Goal: Browse casually

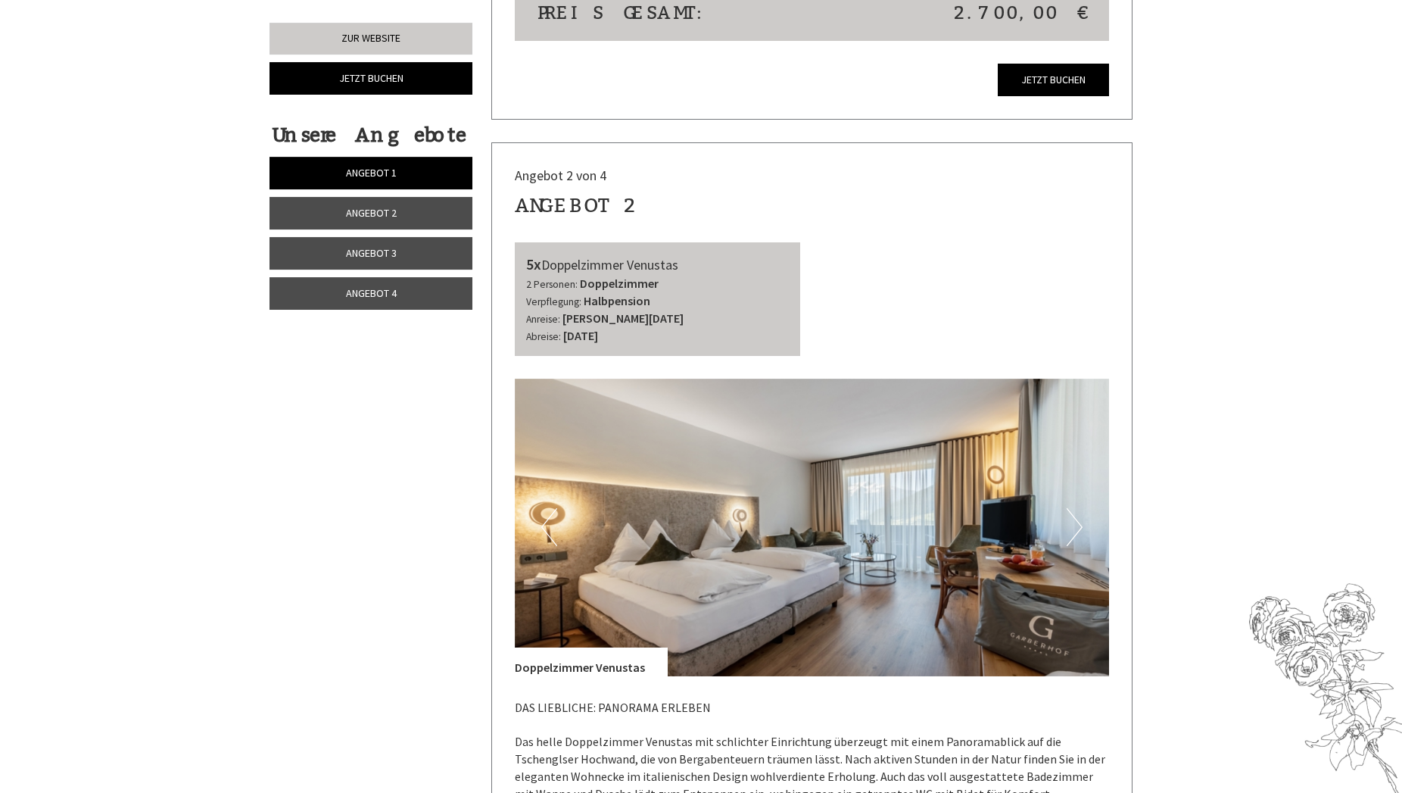
scroll to position [1853, 0]
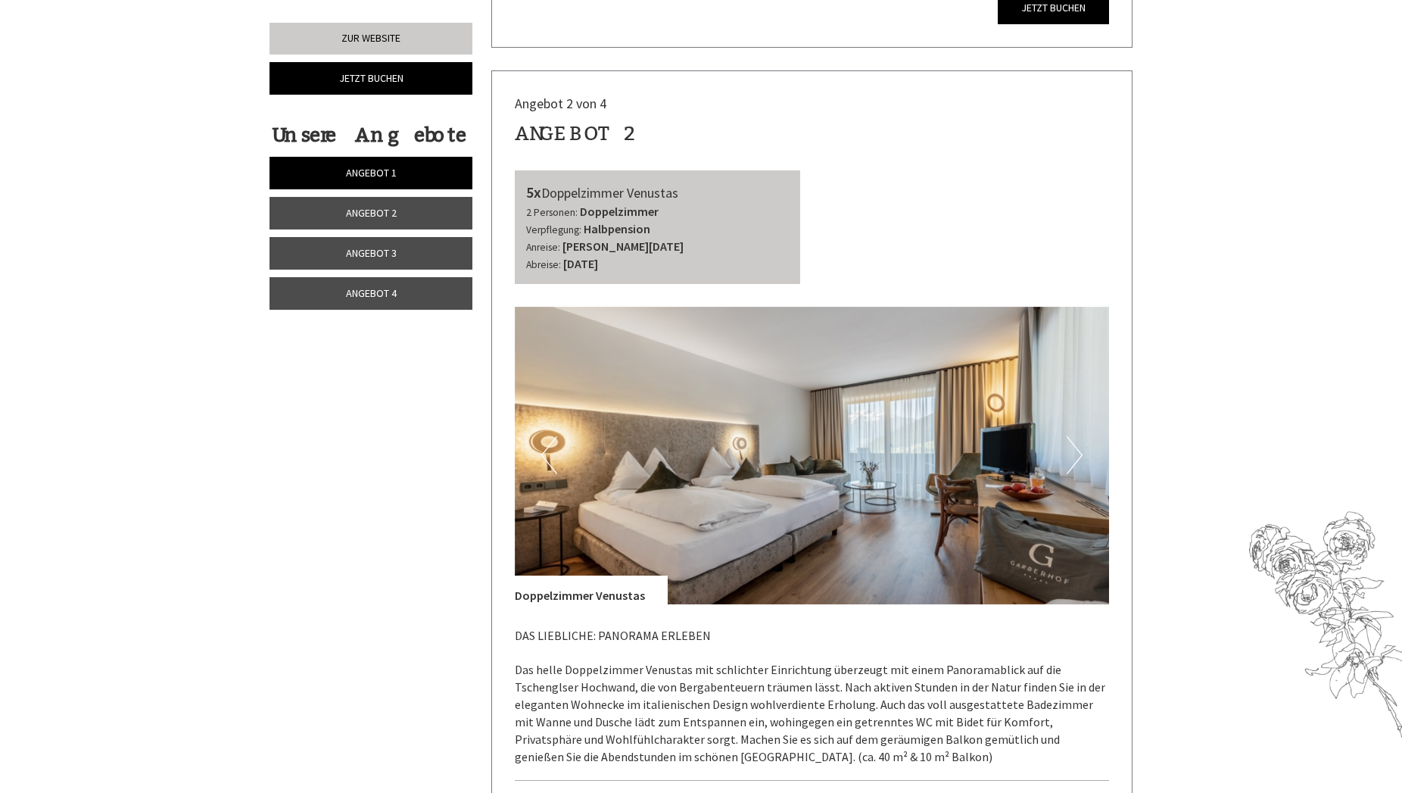
click at [1077, 462] on button "Next" at bounding box center [1075, 455] width 16 height 38
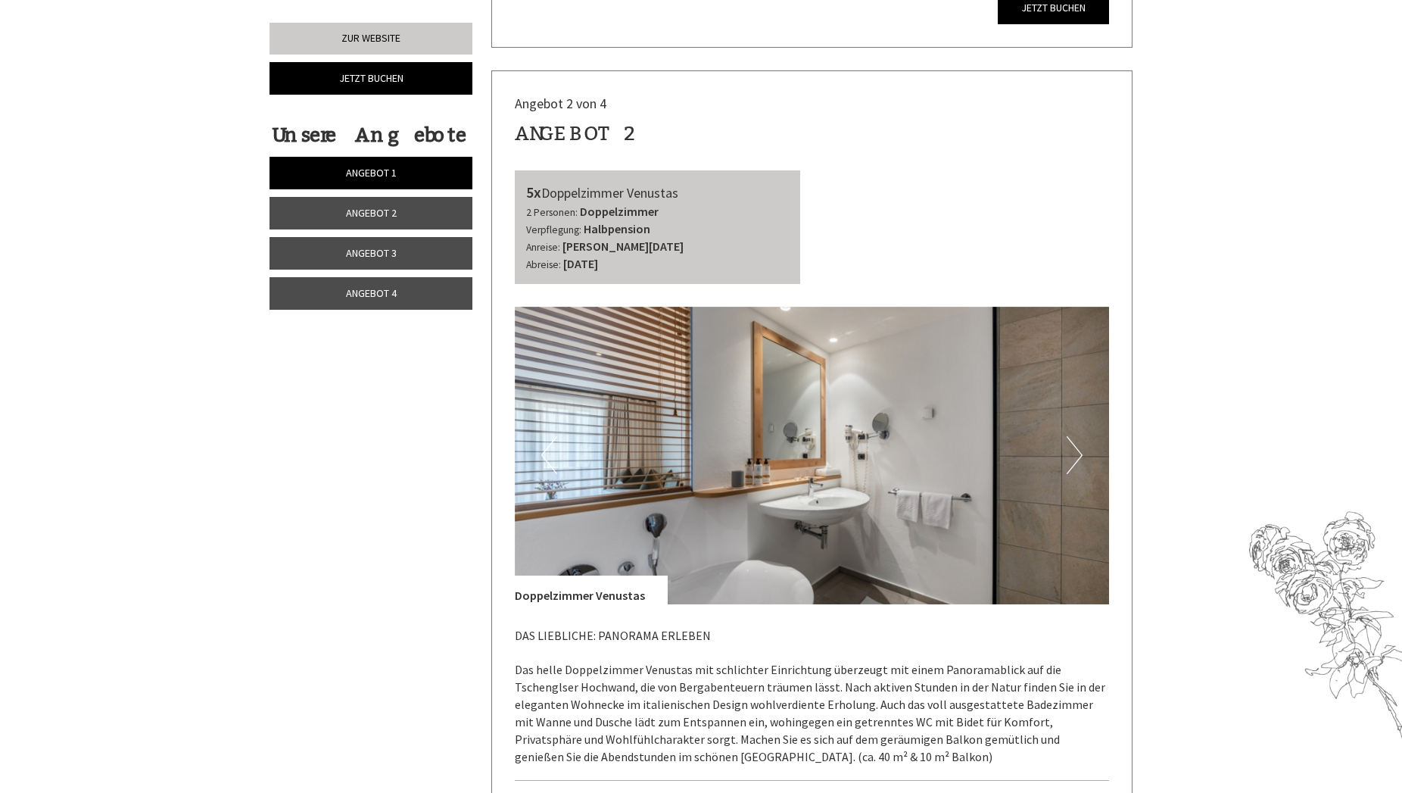
click at [1077, 462] on button "Next" at bounding box center [1075, 455] width 16 height 38
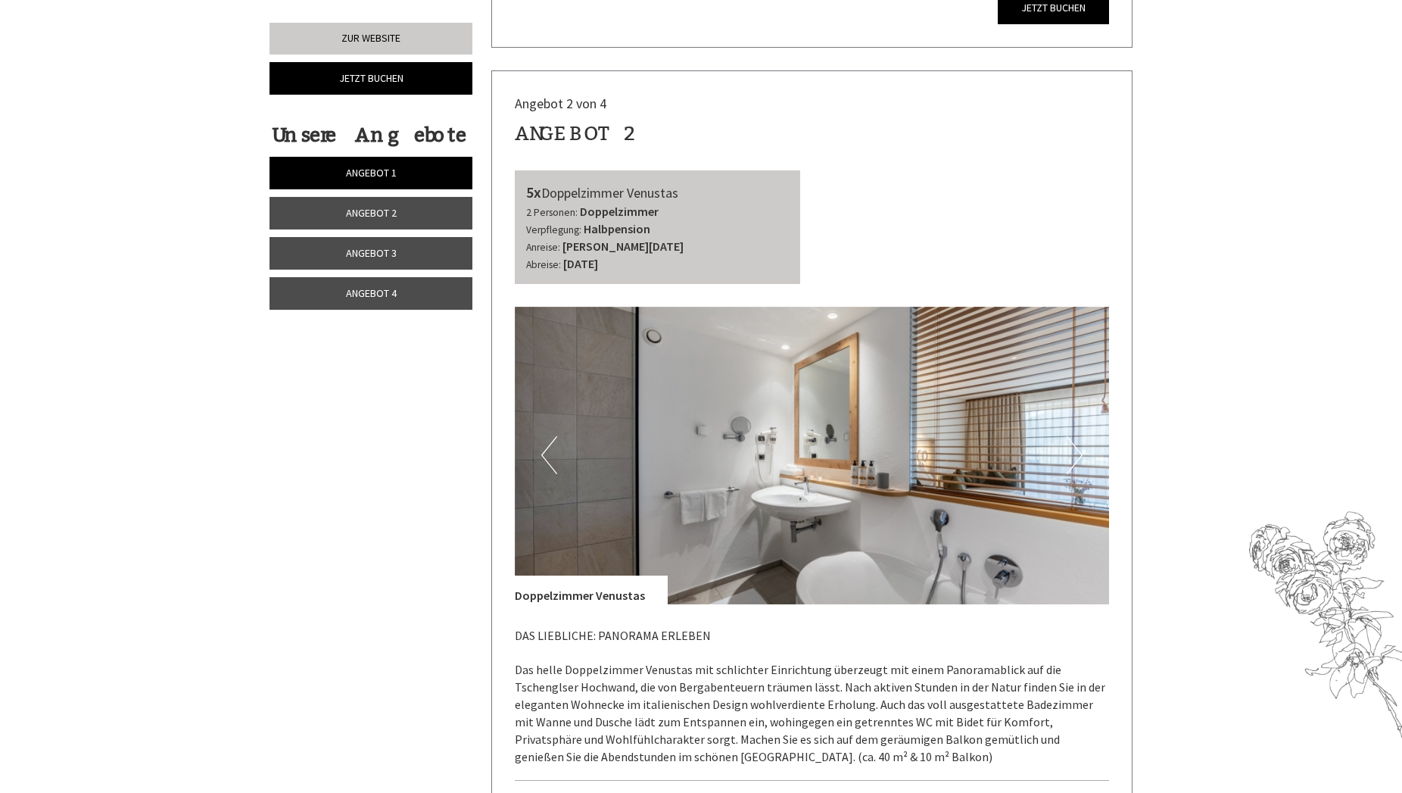
click at [1077, 462] on button "Next" at bounding box center [1075, 455] width 16 height 38
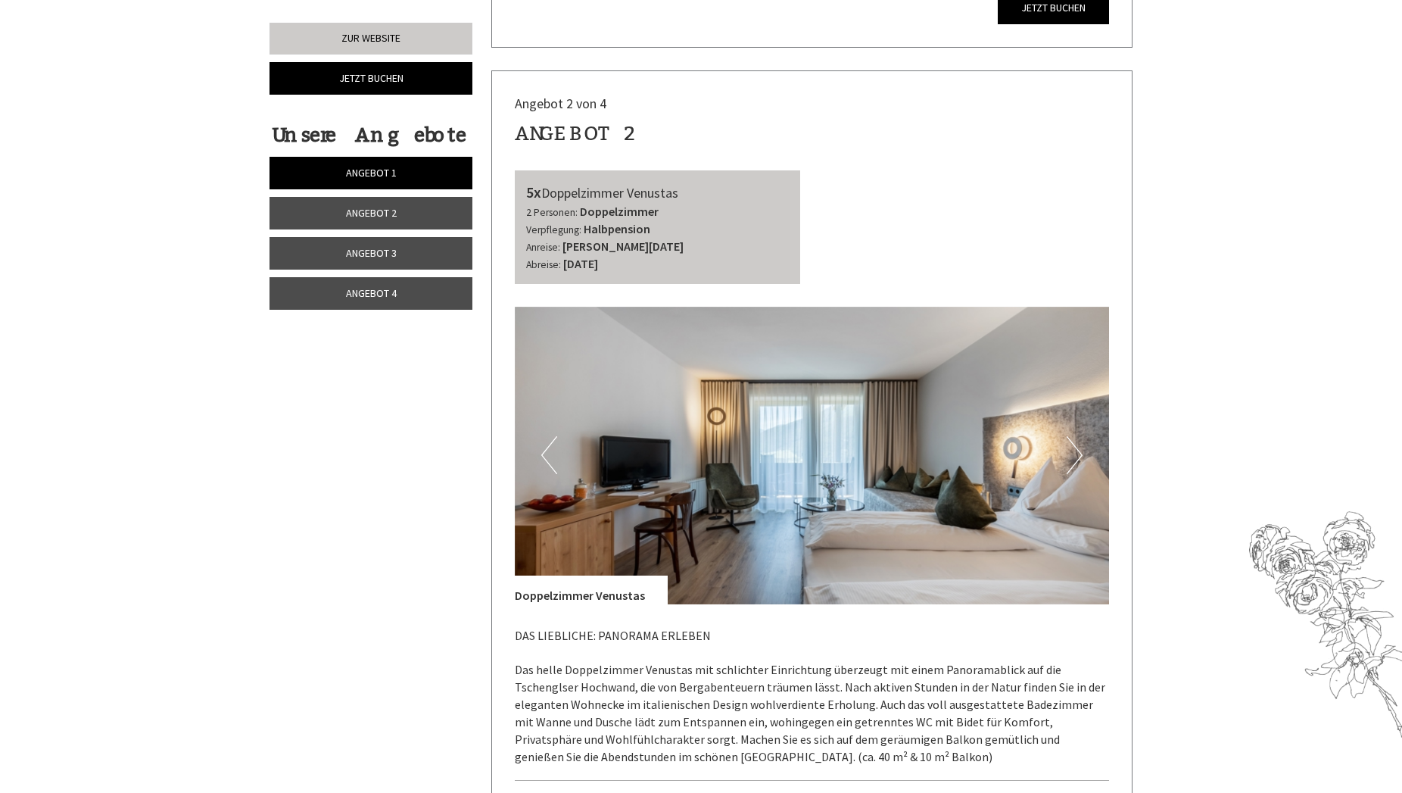
click at [1079, 462] on button "Next" at bounding box center [1075, 455] width 16 height 38
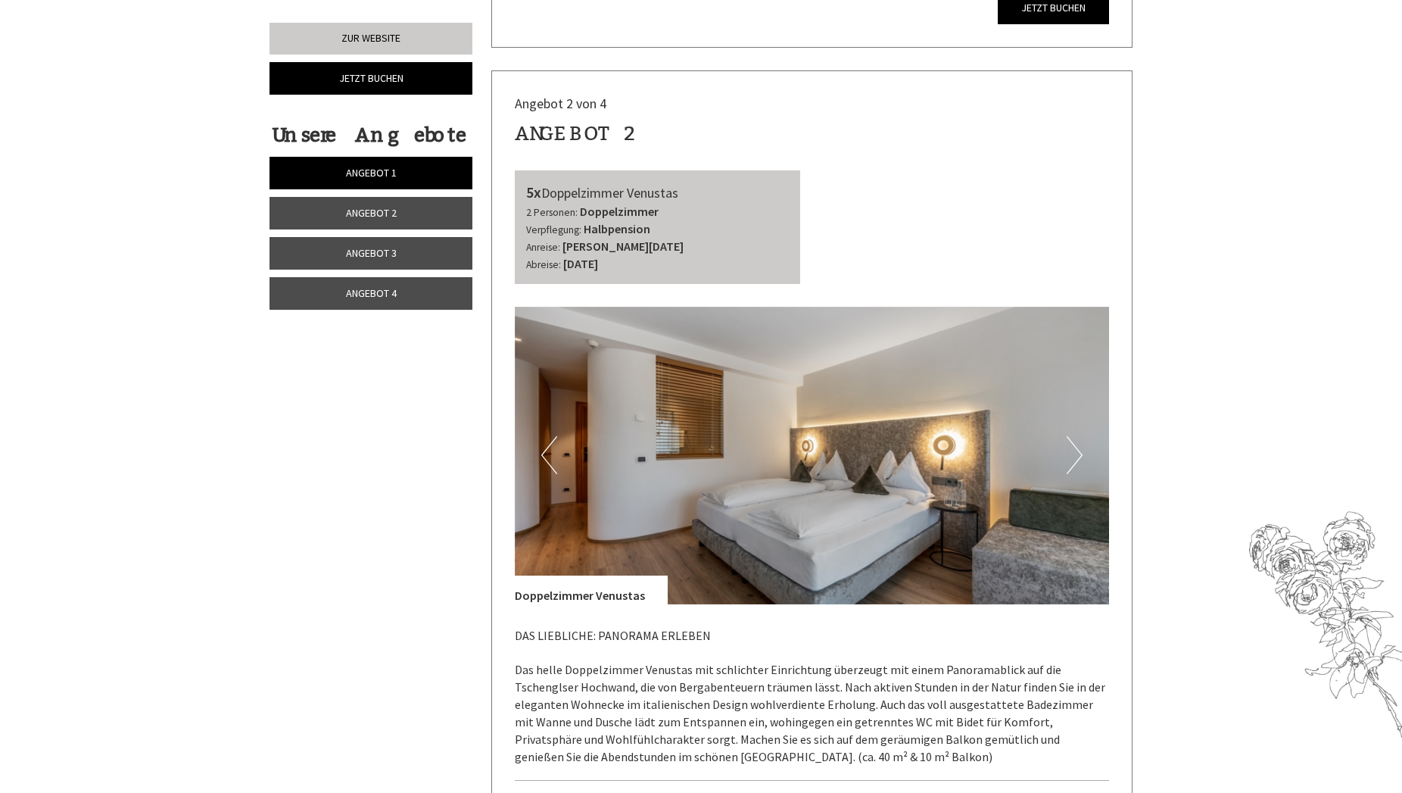
click at [1080, 462] on button "Next" at bounding box center [1075, 455] width 16 height 38
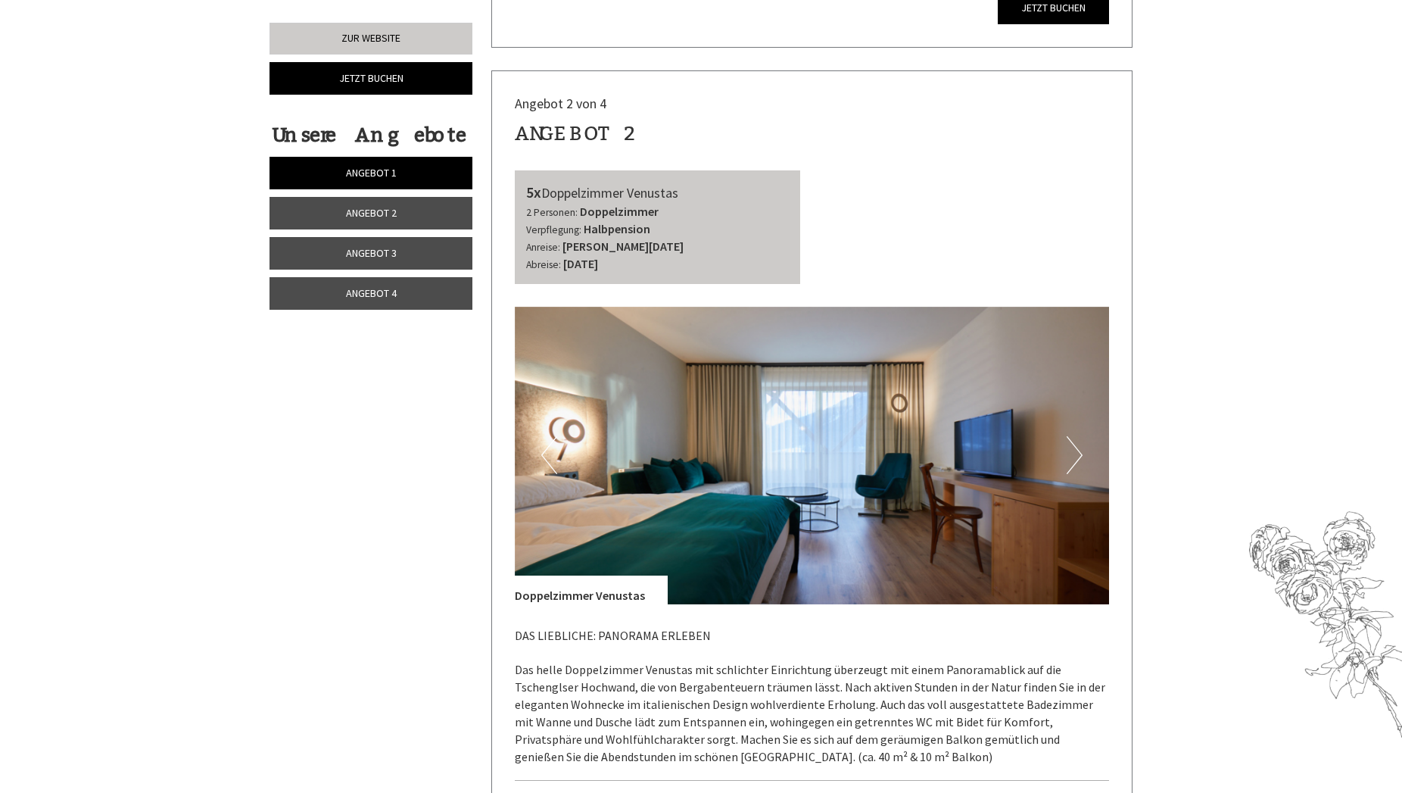
click at [1080, 462] on button "Next" at bounding box center [1075, 455] width 16 height 38
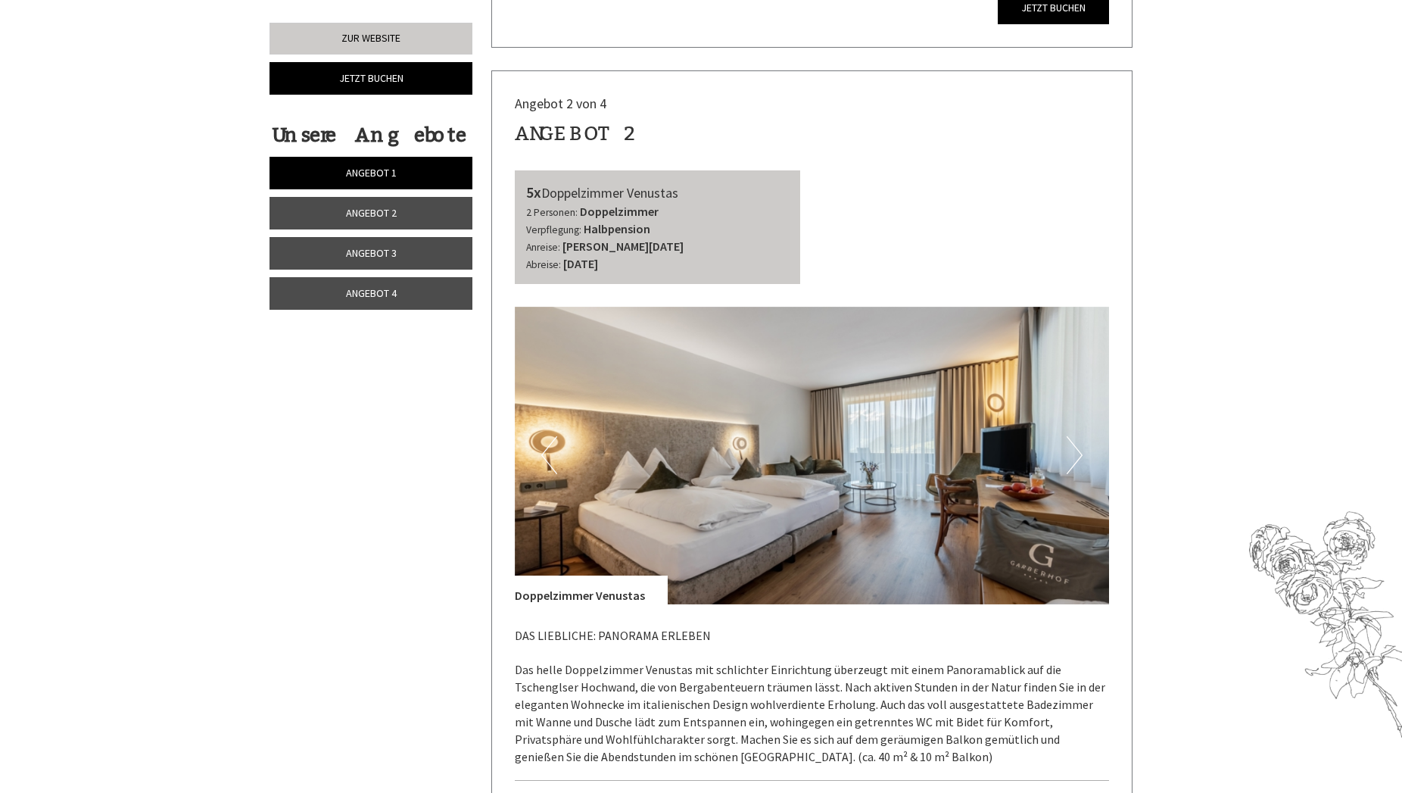
click at [1080, 462] on button "Next" at bounding box center [1075, 455] width 16 height 38
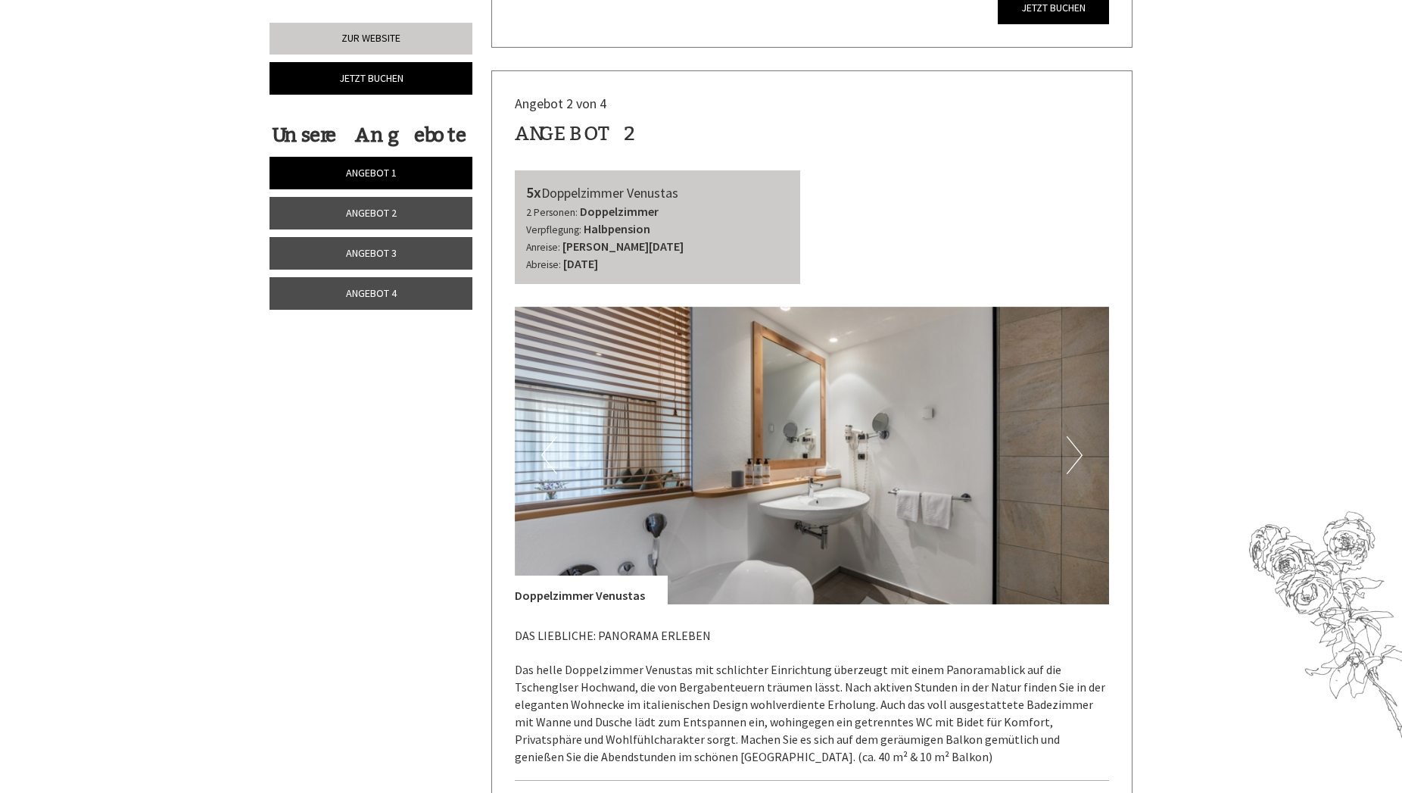
click at [1080, 462] on button "Next" at bounding box center [1075, 455] width 16 height 38
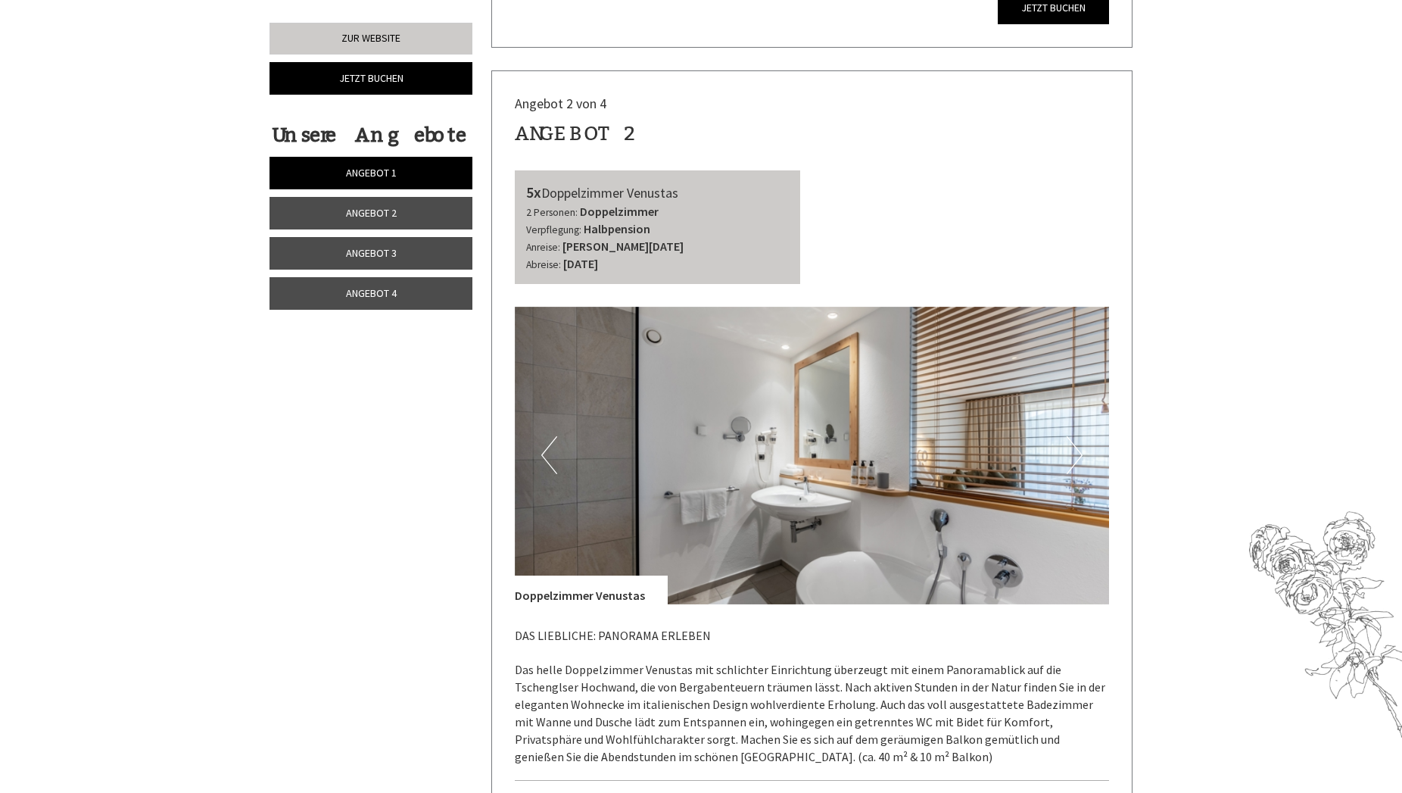
click at [1080, 462] on button "Next" at bounding box center [1075, 455] width 16 height 38
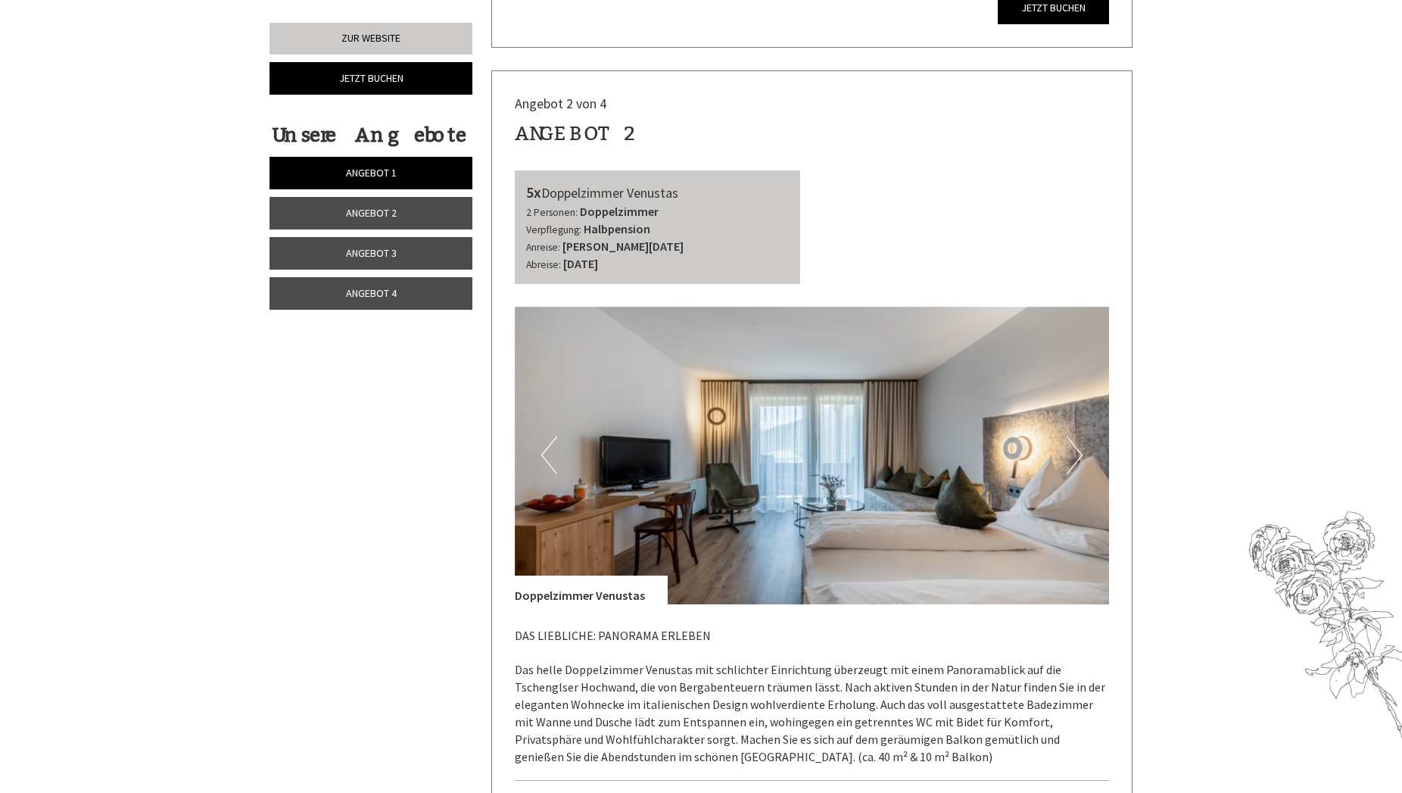
click at [1080, 462] on button "Next" at bounding box center [1075, 455] width 16 height 38
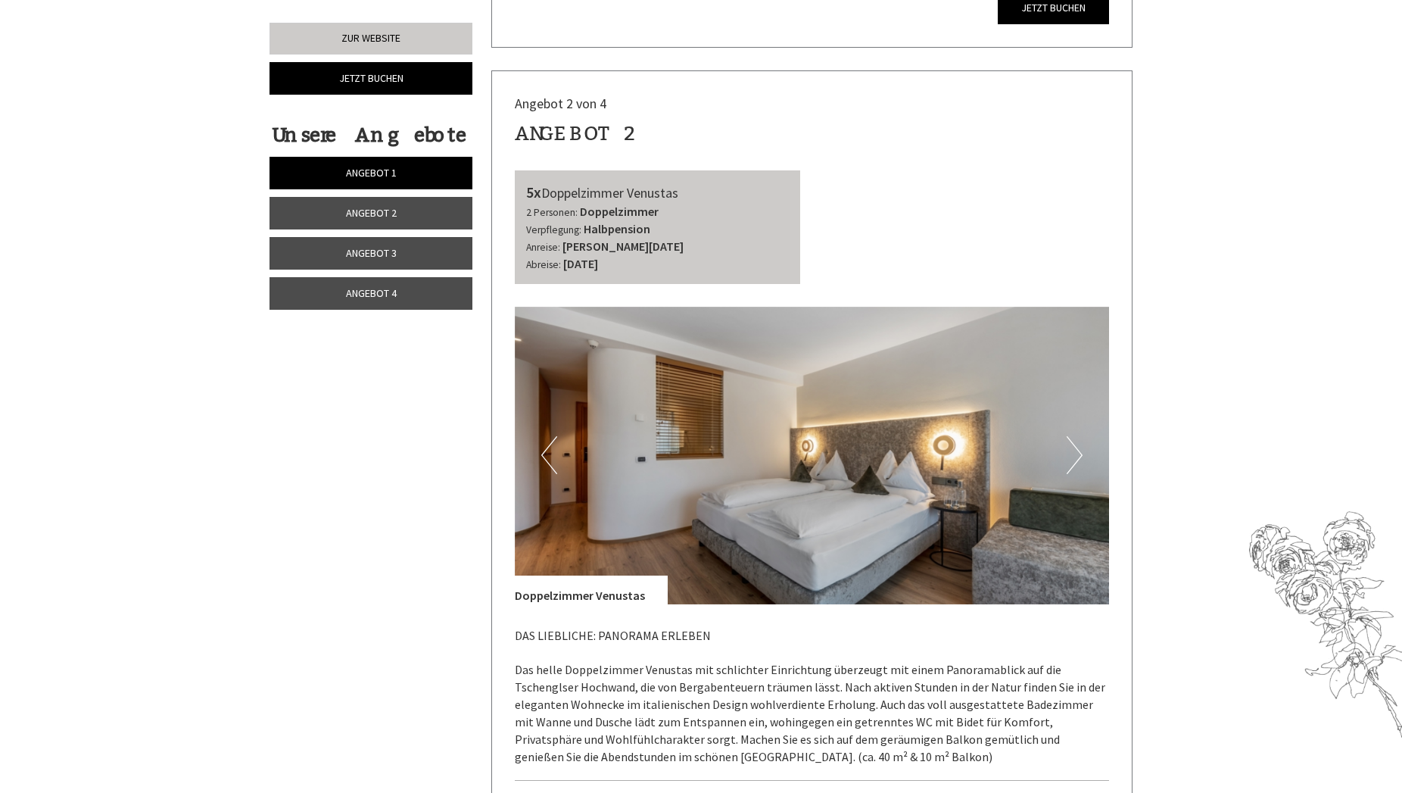
click at [1080, 462] on button "Next" at bounding box center [1075, 455] width 16 height 38
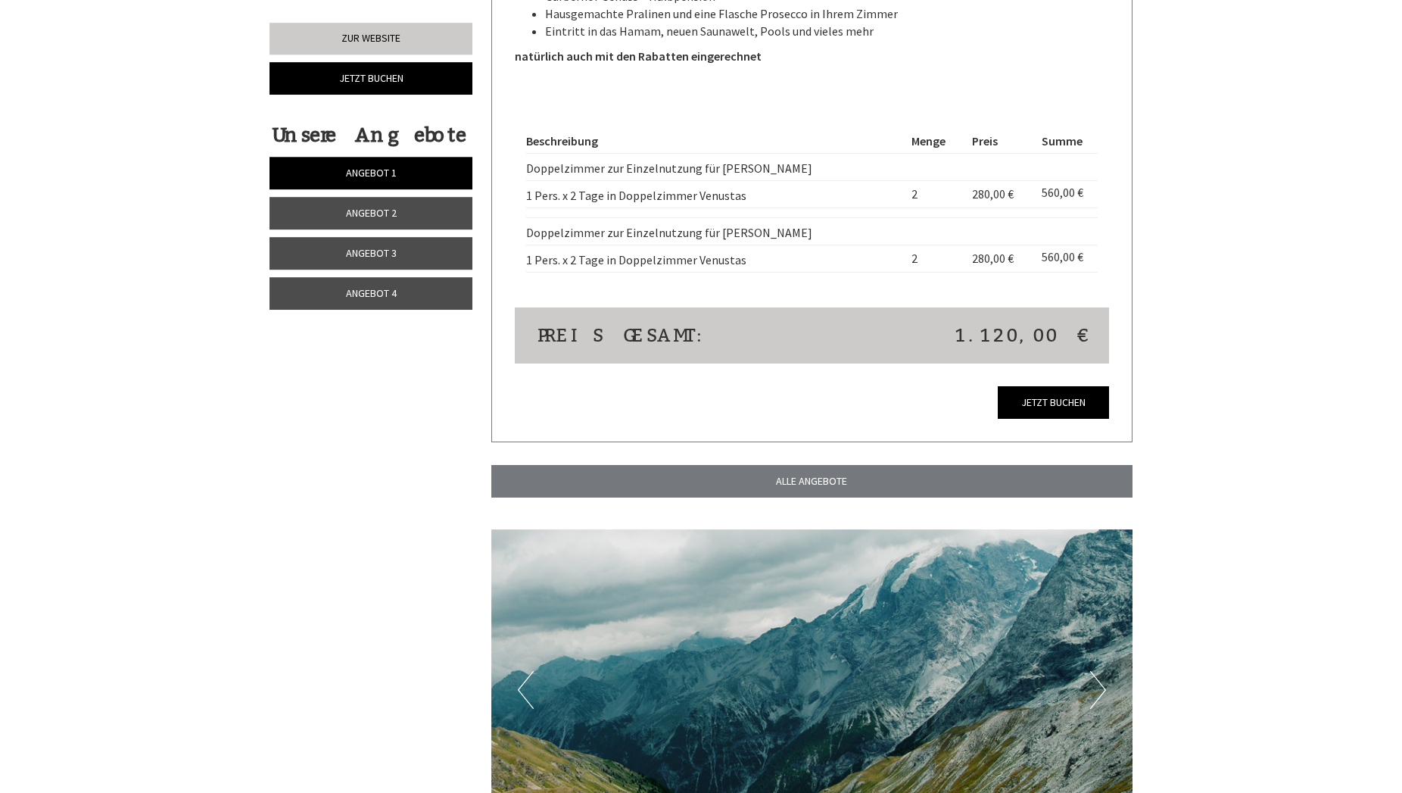
scroll to position [4093, 0]
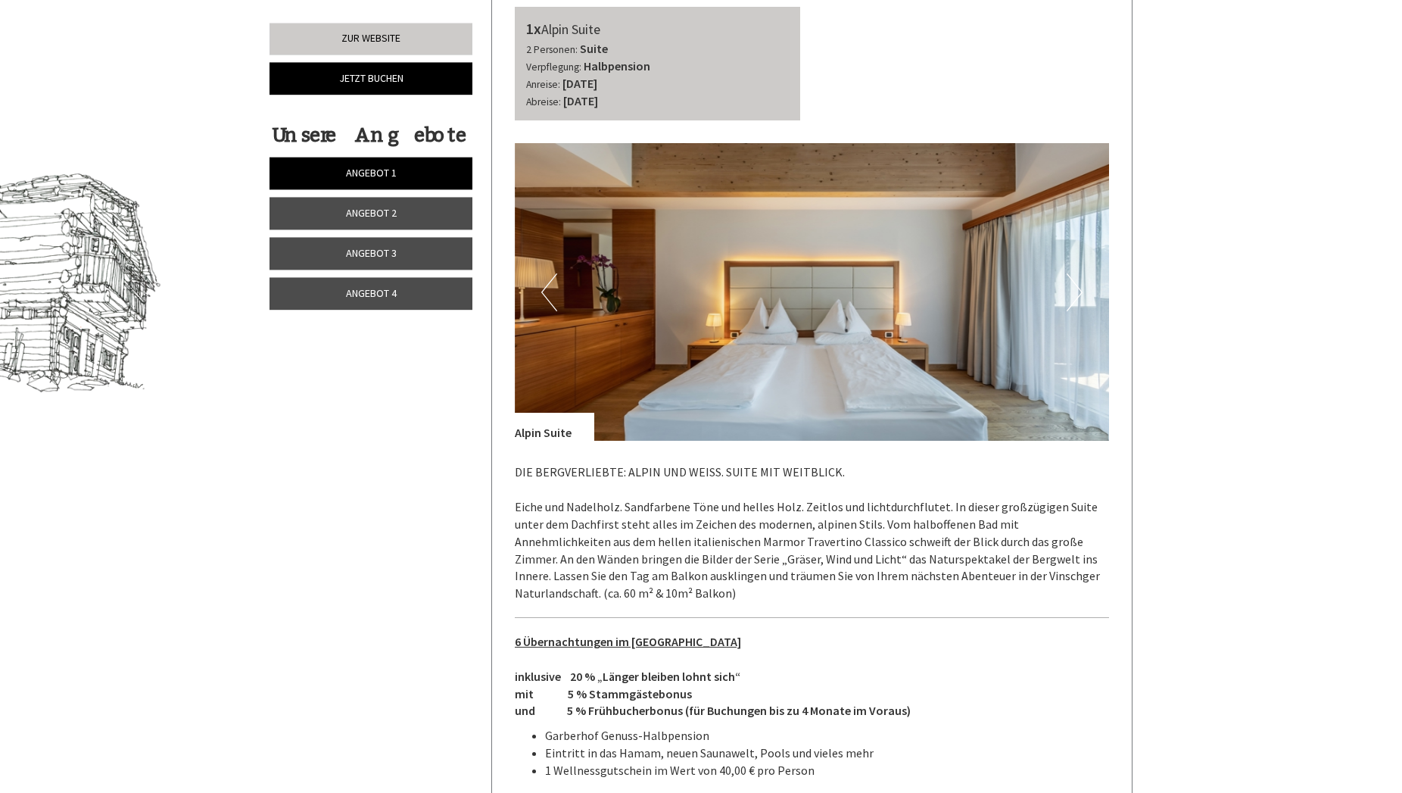
scroll to position [618, 0]
